Goal: Information Seeking & Learning: Learn about a topic

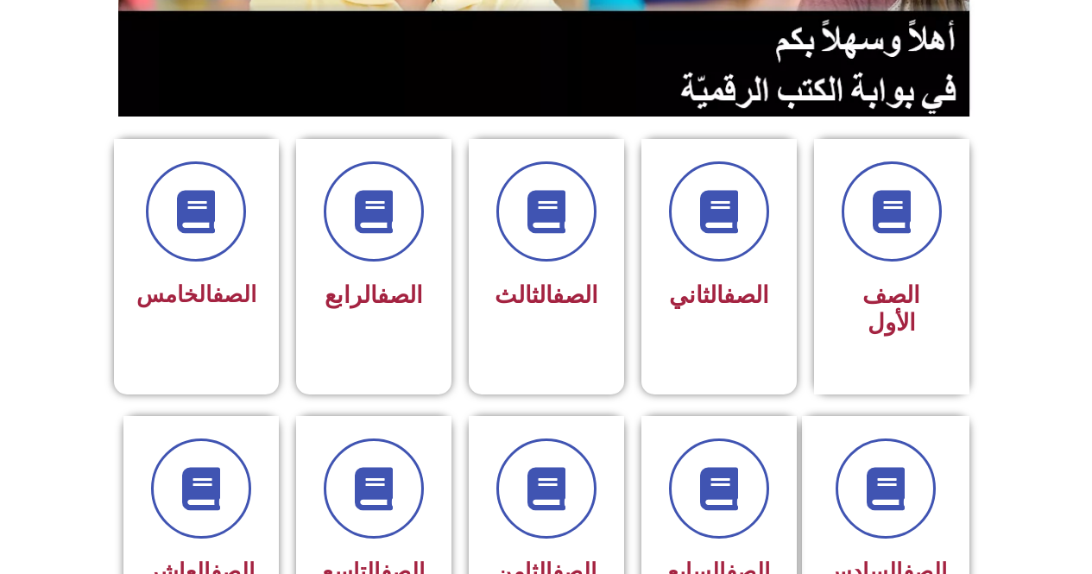
scroll to position [518, 0]
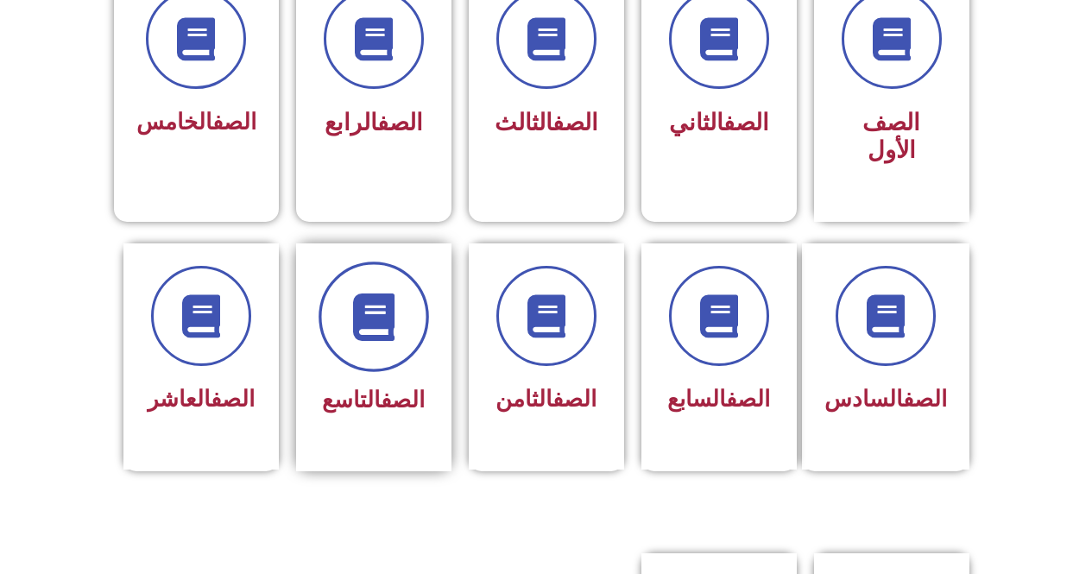
click at [405, 313] on span at bounding box center [374, 317] width 111 height 111
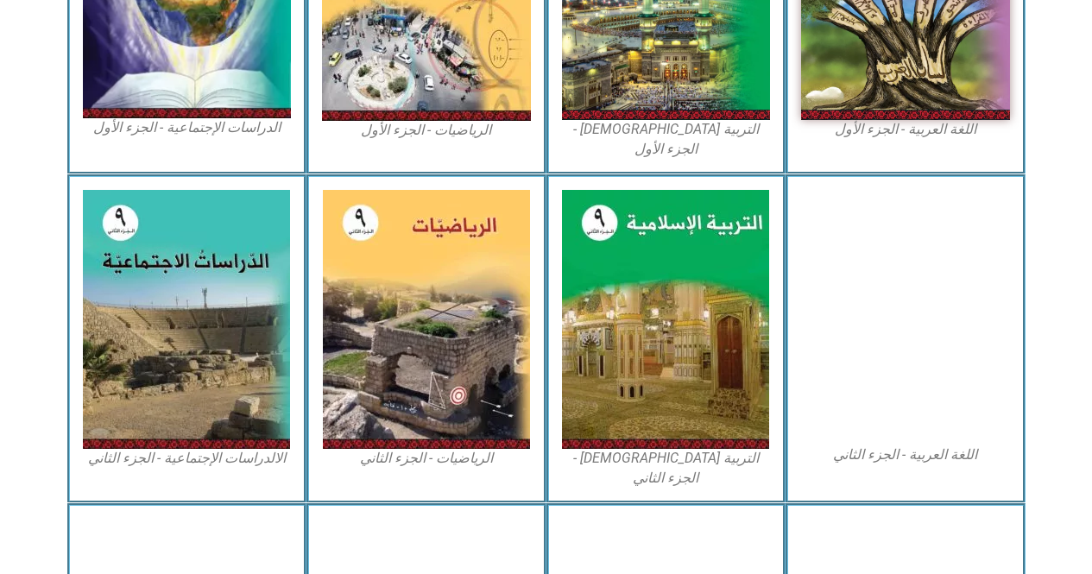
scroll to position [950, 0]
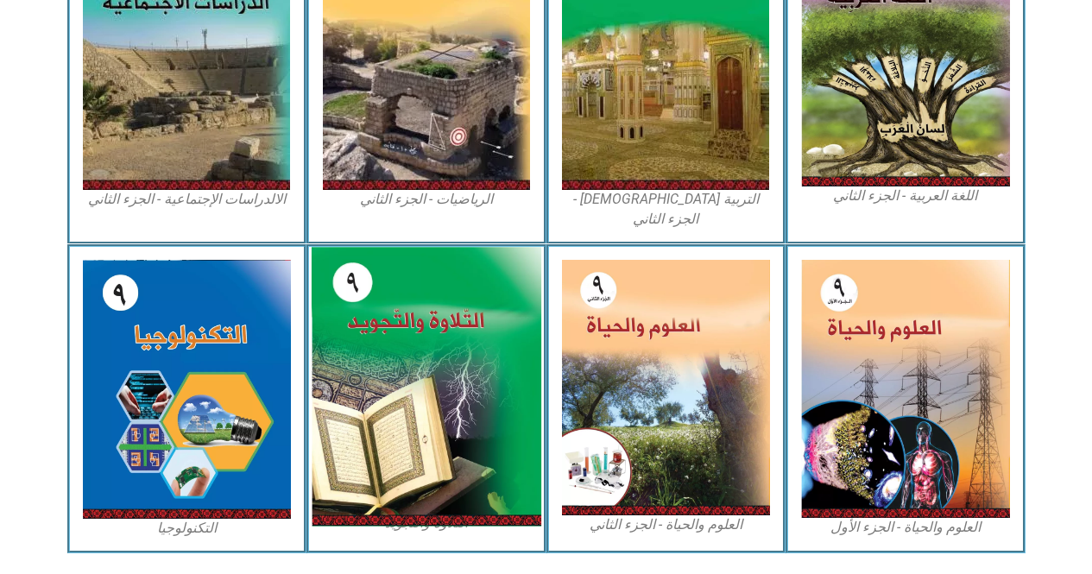
click at [397, 359] on img at bounding box center [427, 386] width 230 height 279
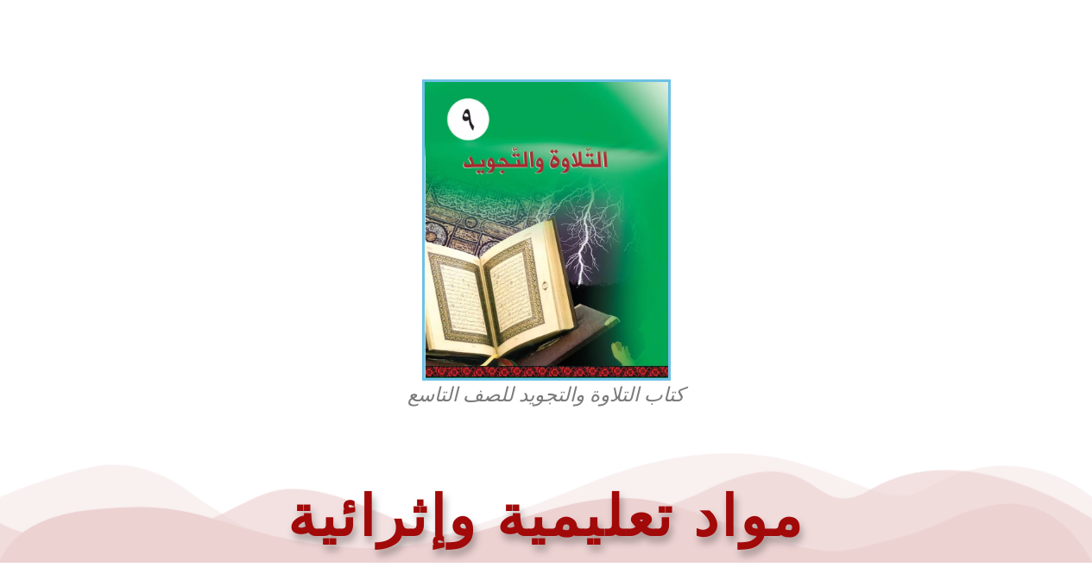
scroll to position [345, 0]
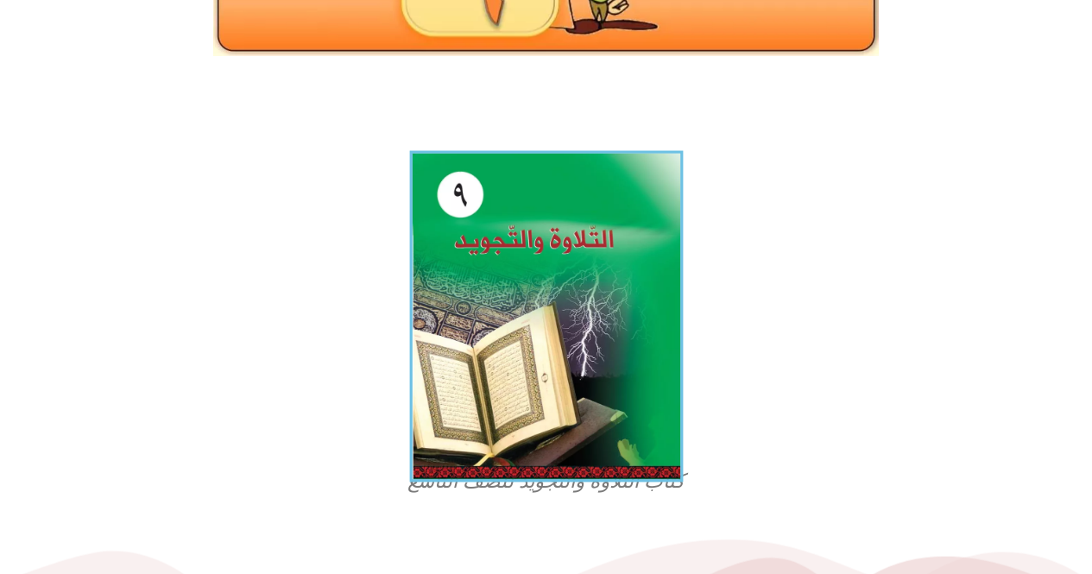
click at [579, 390] on img at bounding box center [546, 317] width 274 height 332
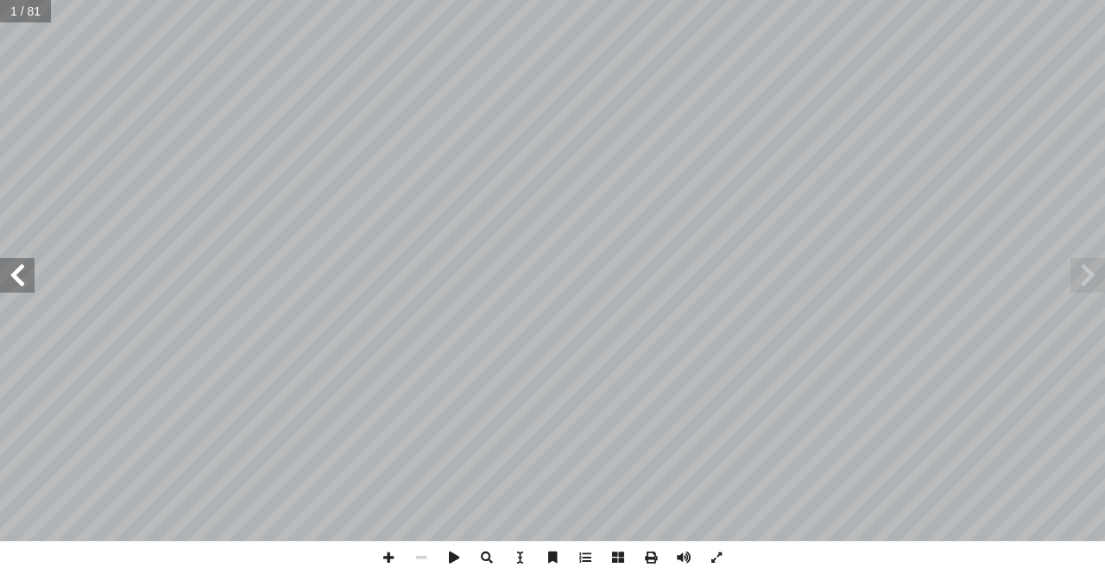
click at [28, 291] on span at bounding box center [17, 275] width 35 height 35
click at [21, 271] on span at bounding box center [17, 275] width 35 height 35
click at [27, 275] on span at bounding box center [17, 275] width 35 height 35
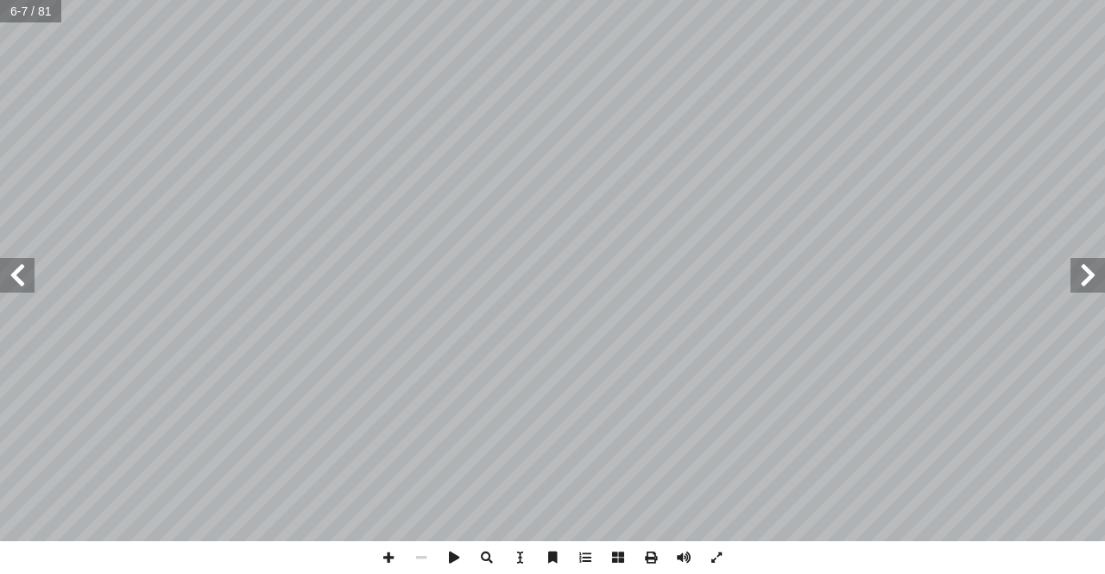
click at [27, 275] on span at bounding box center [17, 275] width 35 height 35
click at [27, 268] on span at bounding box center [17, 275] width 35 height 35
click at [416, 562] on span at bounding box center [421, 557] width 33 height 33
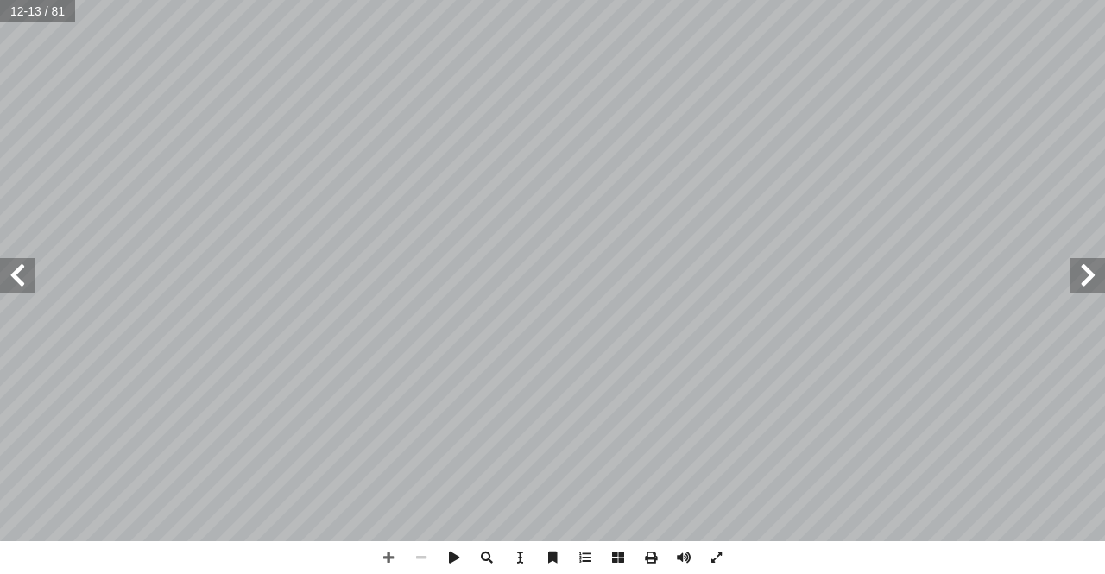
click at [416, 562] on span at bounding box center [421, 557] width 33 height 33
click at [12, 265] on span at bounding box center [17, 275] width 35 height 35
click at [22, 272] on span at bounding box center [17, 275] width 35 height 35
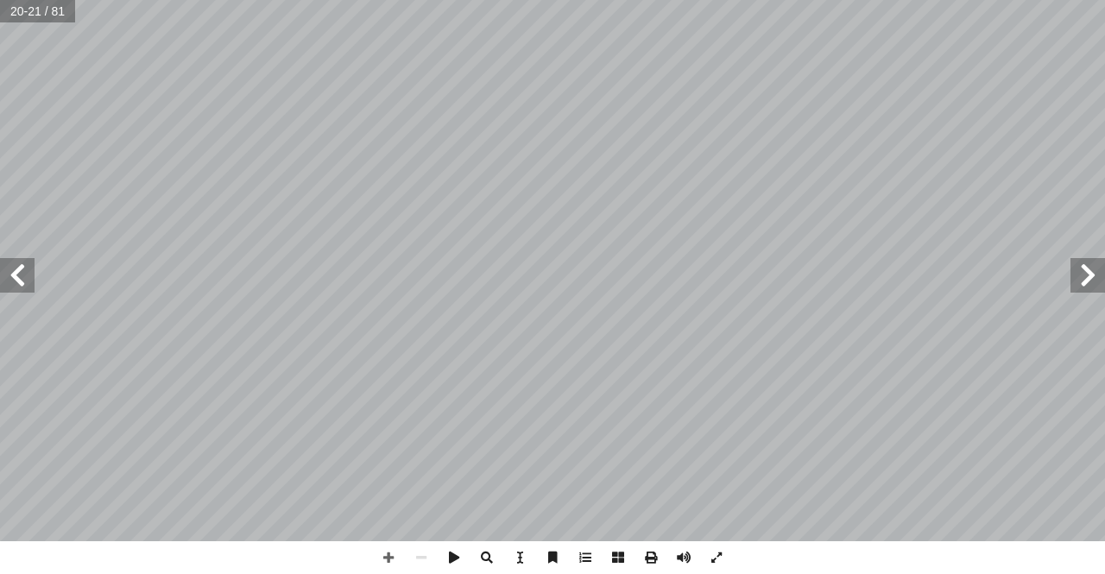
click at [22, 272] on span at bounding box center [17, 275] width 35 height 35
click at [21, 272] on span at bounding box center [17, 275] width 35 height 35
click at [27, 275] on span at bounding box center [17, 275] width 35 height 35
click at [1085, 263] on span at bounding box center [1088, 275] width 35 height 35
